Goal: Use online tool/utility: Use online tool/utility

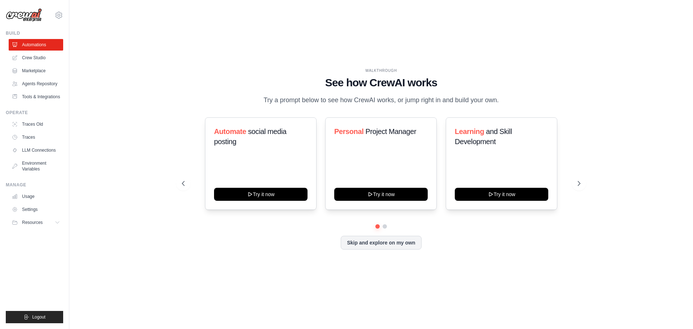
click at [576, 187] on icon at bounding box center [578, 183] width 7 height 7
click at [192, 188] on div "Content Curator Try it now Fitness and Health Monitor Try it now Recipe and Mea…" at bounding box center [381, 163] width 398 height 92
click at [183, 187] on icon at bounding box center [183, 183] width 7 height 7
click at [282, 199] on button "Try it now" at bounding box center [260, 194] width 93 height 13
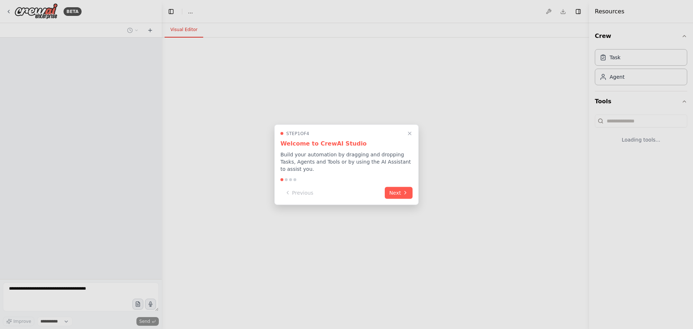
select select "****"
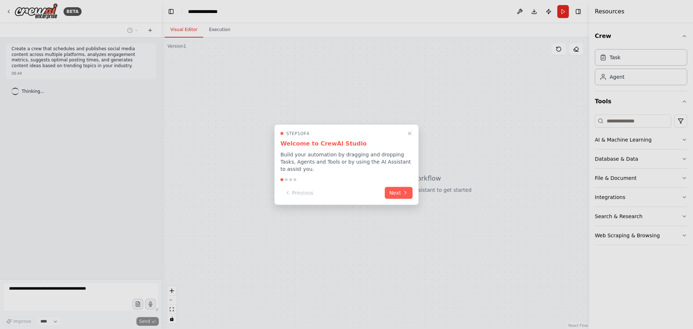
click at [393, 191] on button "Next" at bounding box center [399, 193] width 28 height 12
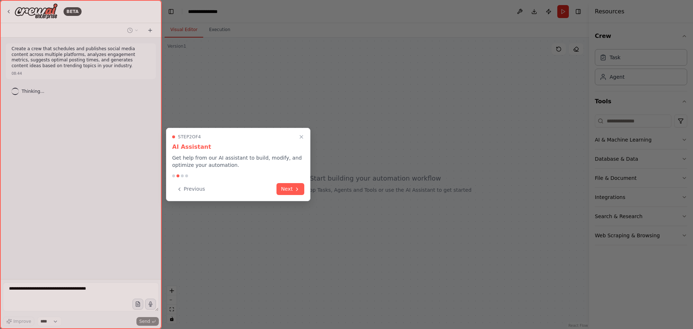
click at [281, 187] on button "Next" at bounding box center [290, 189] width 28 height 12
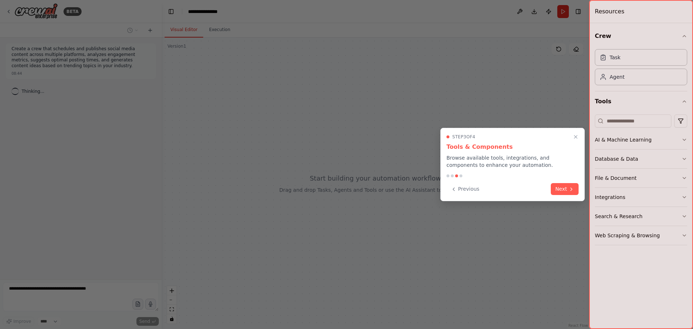
click at [564, 186] on button "Next" at bounding box center [565, 189] width 28 height 12
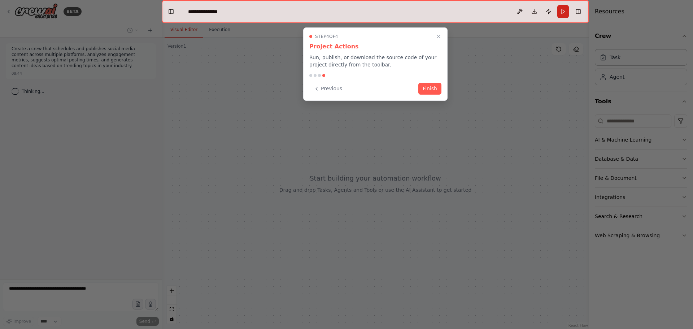
click at [427, 88] on button "Finish" at bounding box center [429, 89] width 23 height 12
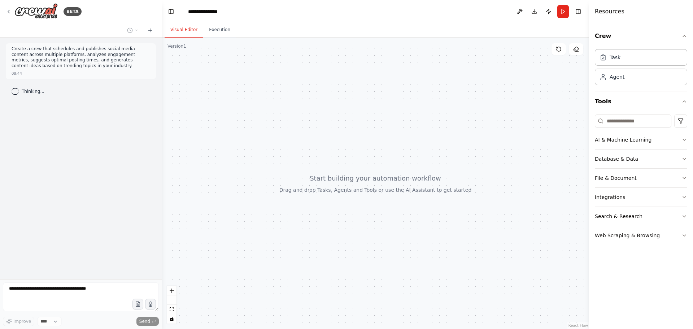
click at [650, 64] on div "Task" at bounding box center [641, 57] width 92 height 17
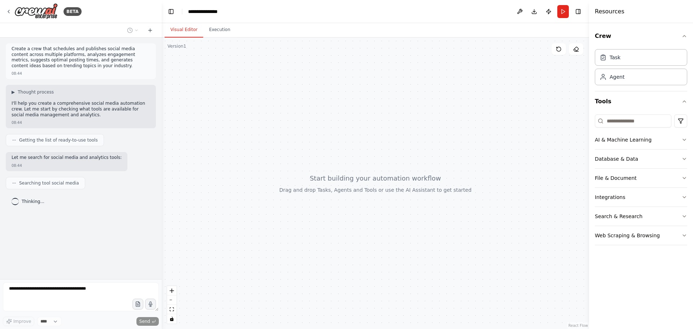
click at [648, 76] on div "Agent" at bounding box center [641, 77] width 92 height 17
click at [682, 140] on icon "button" at bounding box center [684, 140] width 6 height 6
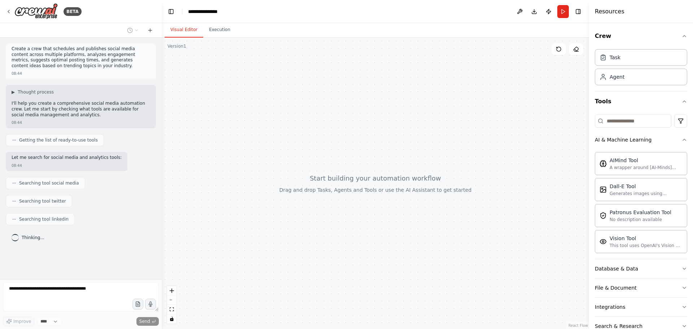
click at [682, 140] on div "Crew Task Agent Tools AI & Machine Learning AIMind Tool A wrapper around [AI-Mi…" at bounding box center [641, 176] width 104 height 306
click at [681, 139] on icon "button" at bounding box center [684, 140] width 6 height 6
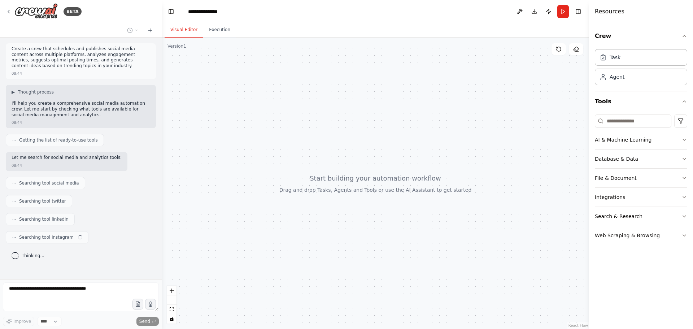
click at [680, 159] on button "Database & Data" at bounding box center [641, 158] width 92 height 19
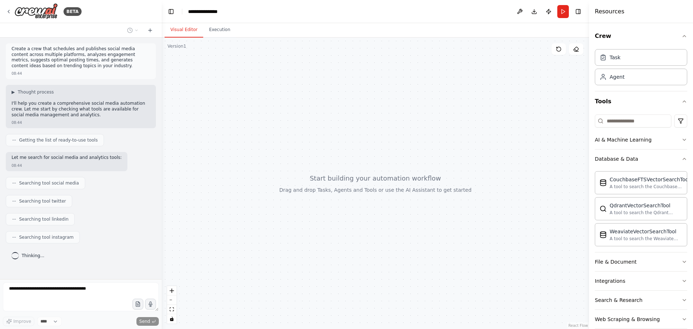
click at [681, 159] on icon "button" at bounding box center [684, 159] width 6 height 6
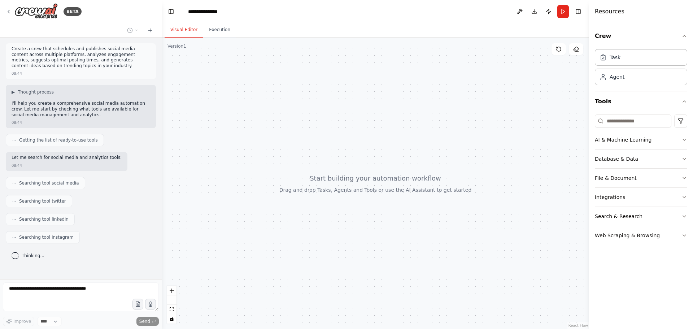
scroll to position [6, 0]
click at [680, 197] on button "Integrations" at bounding box center [641, 197] width 92 height 19
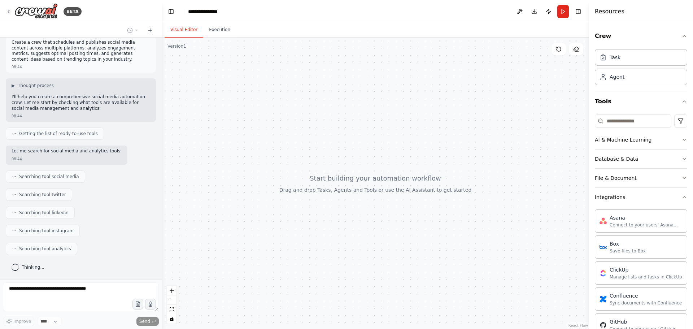
click at [681, 196] on icon "button" at bounding box center [684, 197] width 6 height 6
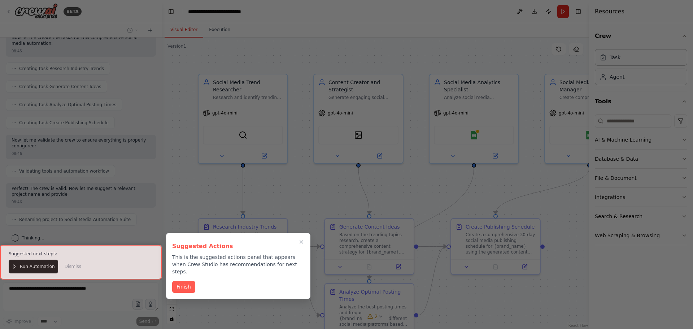
scroll to position [517, 0]
click at [189, 281] on button "Finish" at bounding box center [183, 287] width 23 height 12
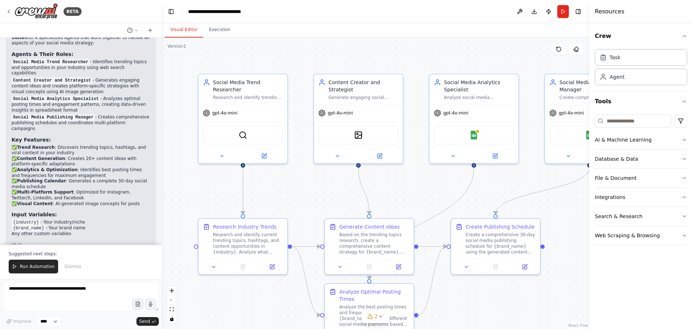
click at [676, 214] on button "Search & Research" at bounding box center [641, 216] width 92 height 19
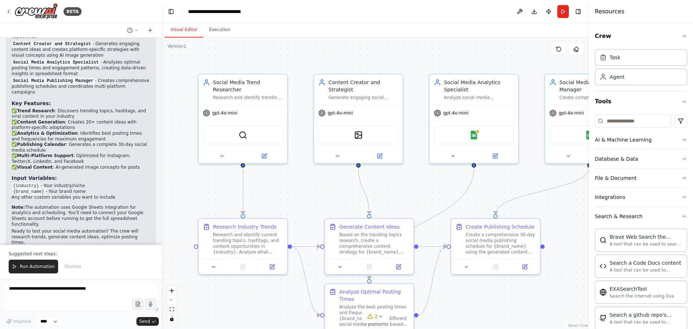
scroll to position [770, 0]
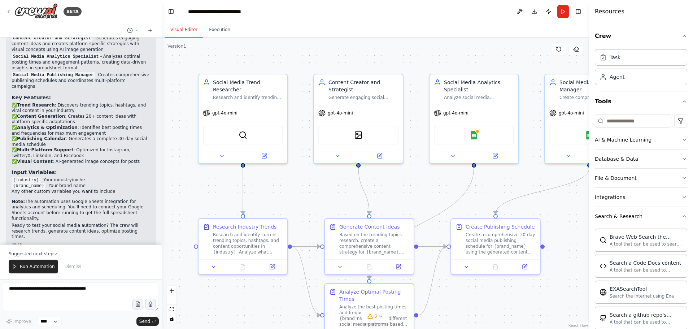
click at [679, 213] on button "Search & Research" at bounding box center [641, 216] width 92 height 19
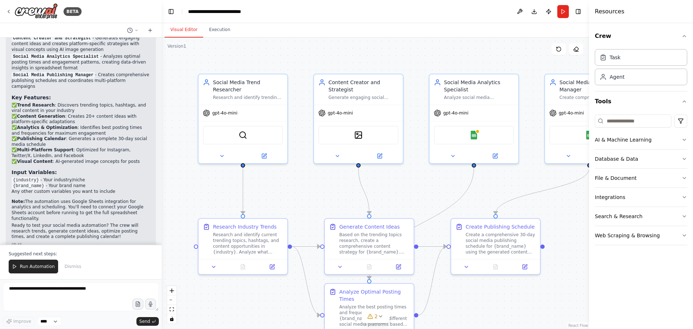
click at [680, 233] on button "Web Scraping & Browsing" at bounding box center [641, 235] width 92 height 19
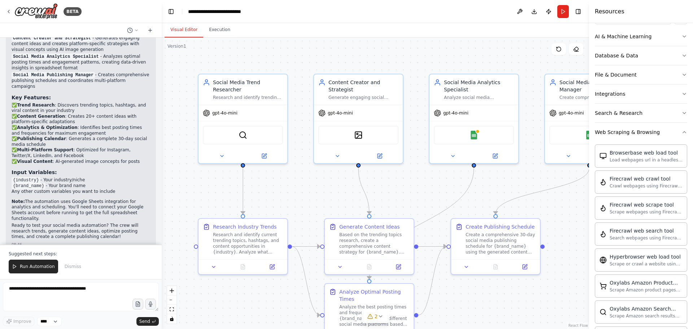
scroll to position [108, 0]
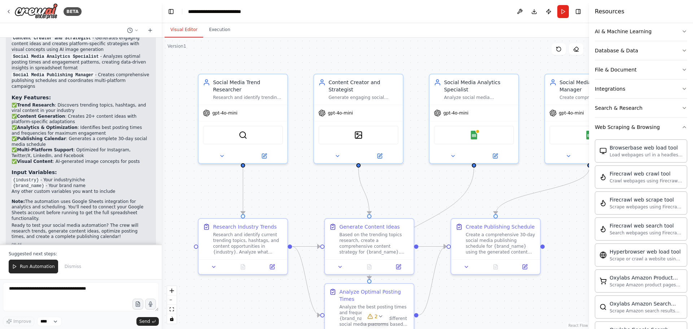
click at [23, 268] on span "Run Automation" at bounding box center [37, 266] width 35 height 6
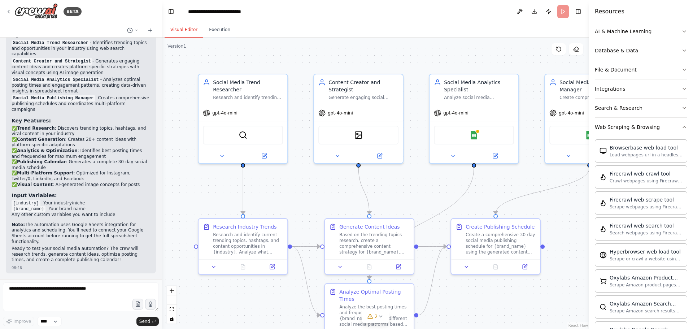
scroll to position [735, 0]
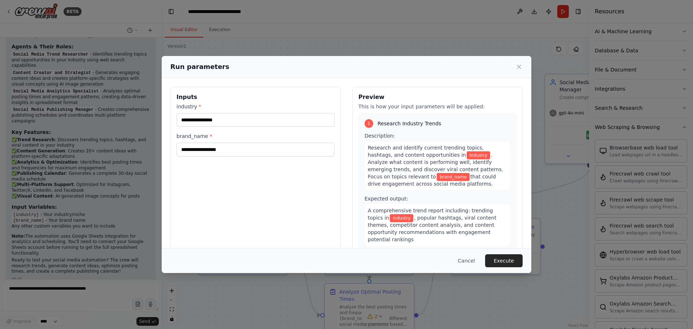
click at [286, 127] on div "industry * brand_name *" at bounding box center [255, 129] width 158 height 53
click at [289, 120] on input "industry *" at bounding box center [255, 120] width 158 height 14
click at [518, 66] on icon at bounding box center [518, 66] width 7 height 7
